Goal: Information Seeking & Learning: Understand process/instructions

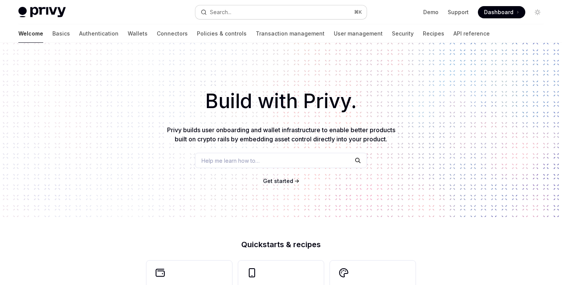
click at [248, 16] on button "Search... ⌘ K" at bounding box center [280, 12] width 171 height 14
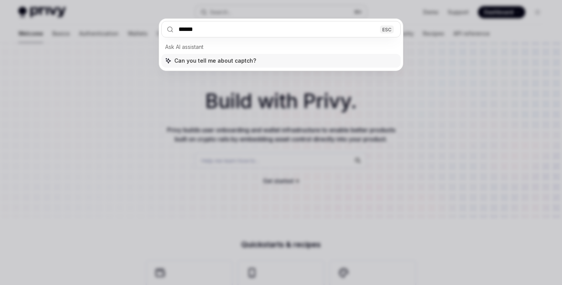
type input "*******"
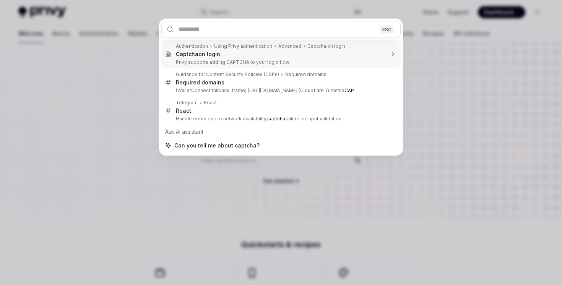
type textarea "*"
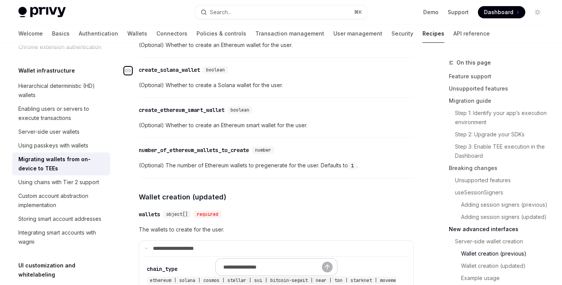
click at [132, 73] on div "Navigate to header" at bounding box center [127, 70] width 9 height 9
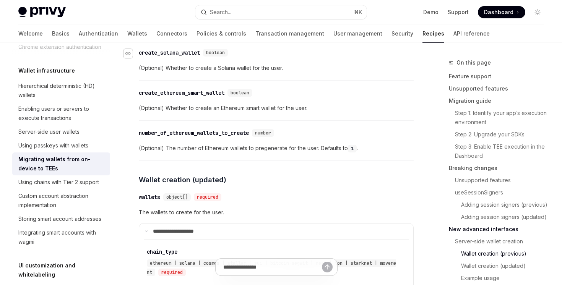
scroll to position [1991, 0]
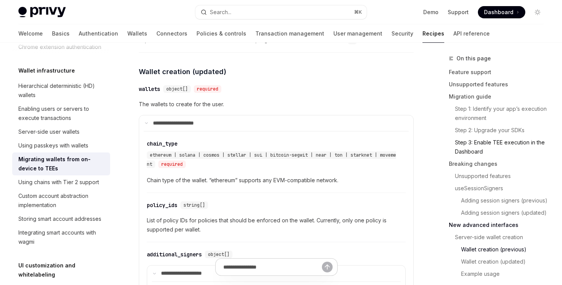
scroll to position [5, 0]
click at [506, 263] on link "Wallet creation (updated)" at bounding box center [499, 261] width 101 height 12
